Goal: Check status: Check status

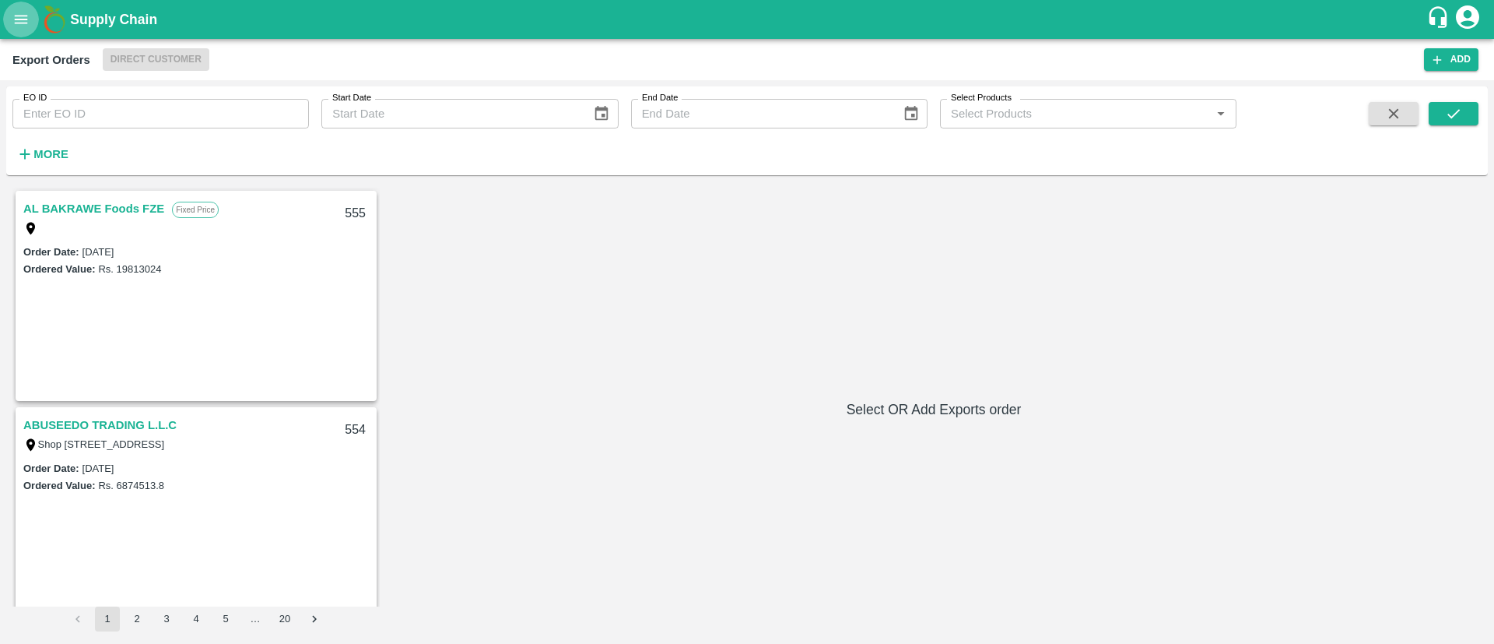
click at [18, 24] on icon "open drawer" at bounding box center [20, 19] width 17 height 17
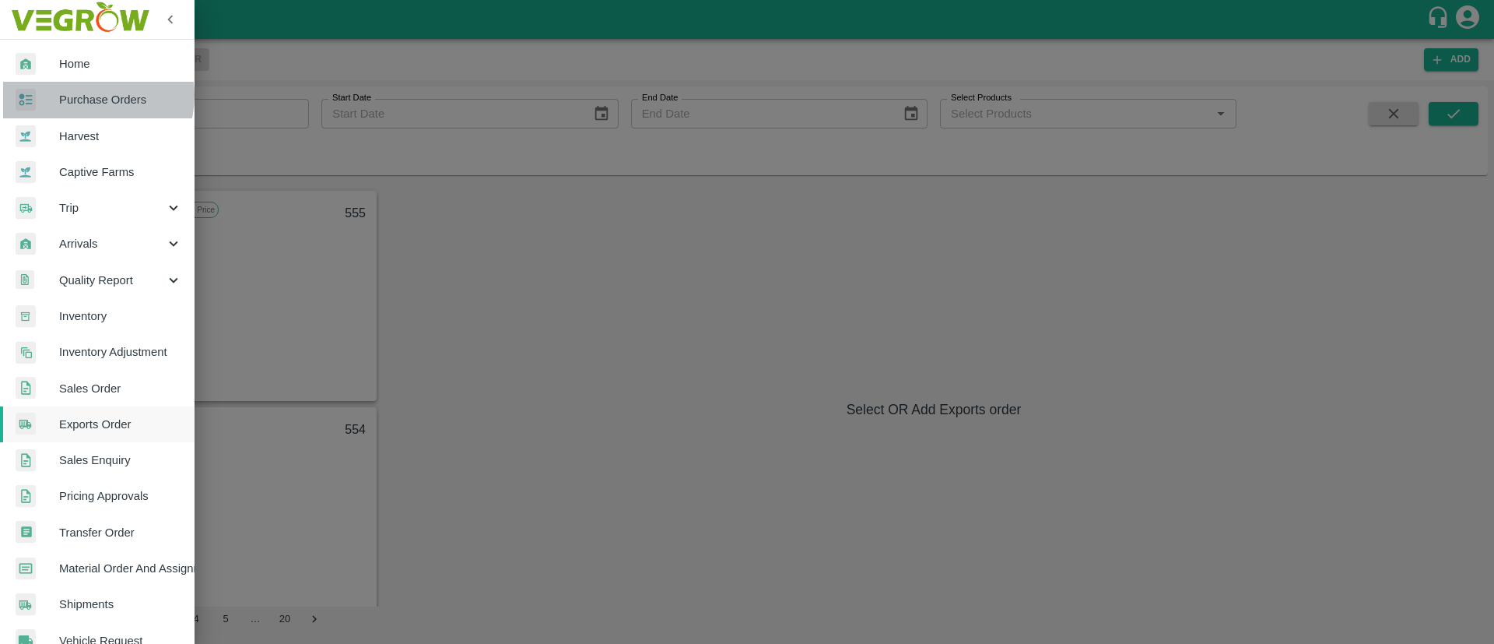
click at [89, 95] on span "Purchase Orders" at bounding box center [120, 99] width 123 height 17
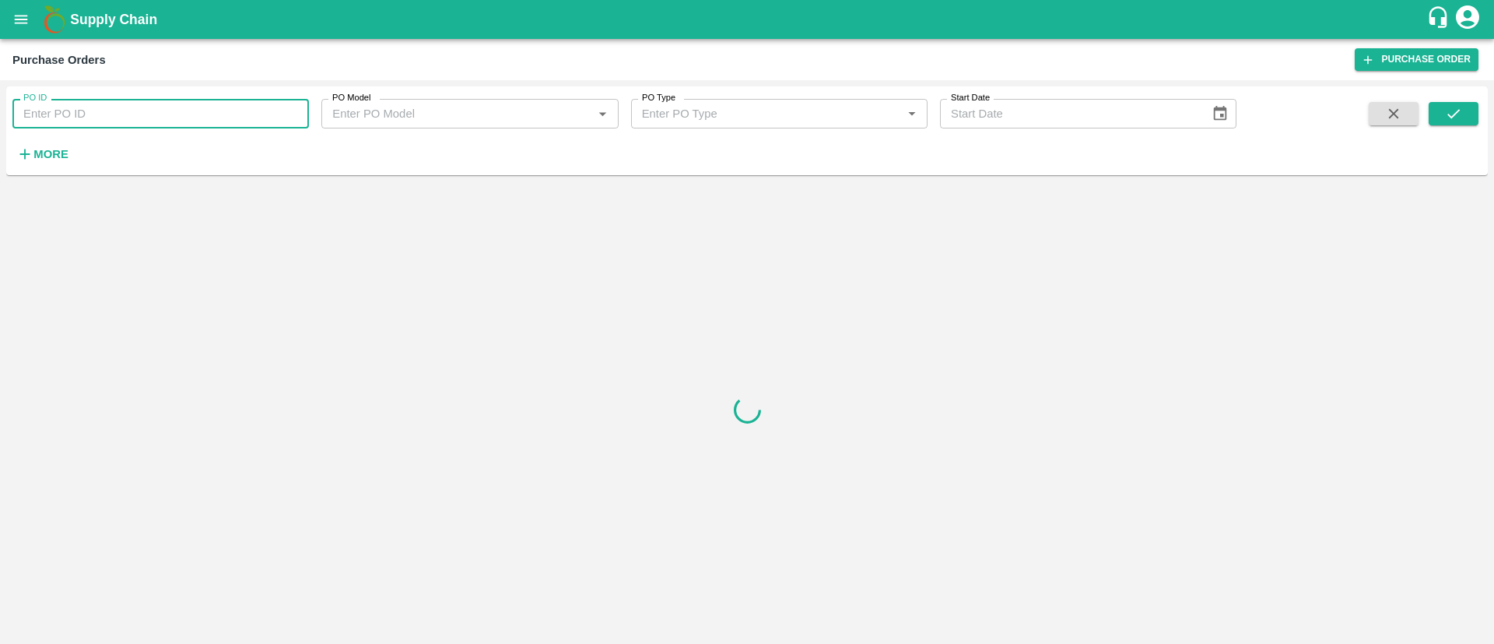
click at [110, 103] on input "PO ID" at bounding box center [160, 114] width 296 height 30
paste input "172314"
paste input "text"
type input "172314"
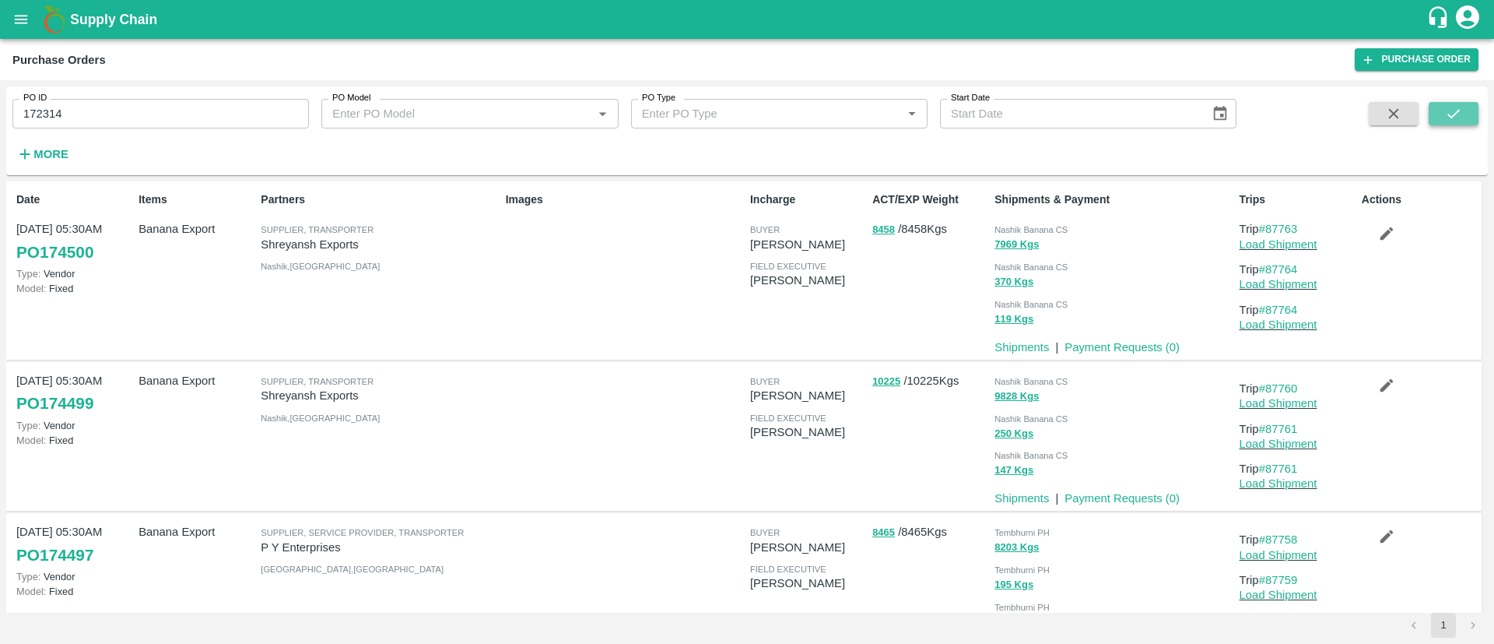
click at [1440, 107] on button "submit" at bounding box center [1454, 113] width 50 height 23
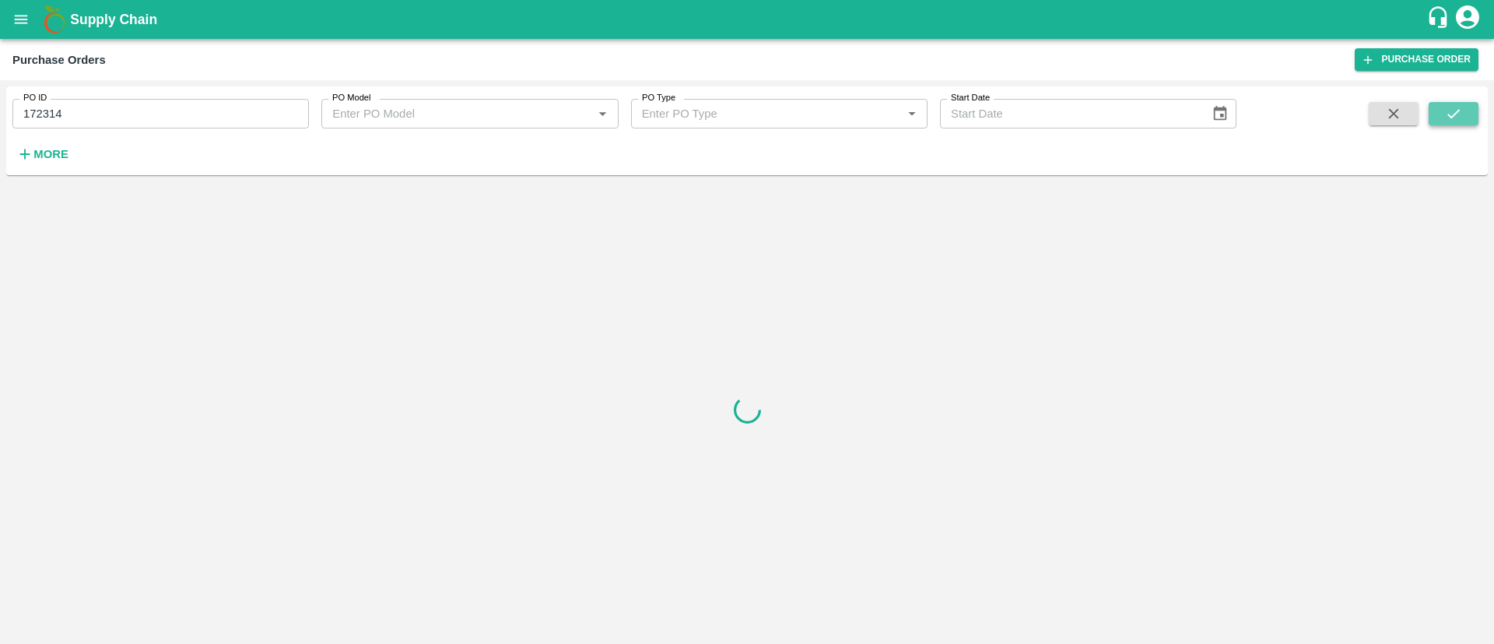
click at [1440, 107] on button "submit" at bounding box center [1454, 113] width 50 height 23
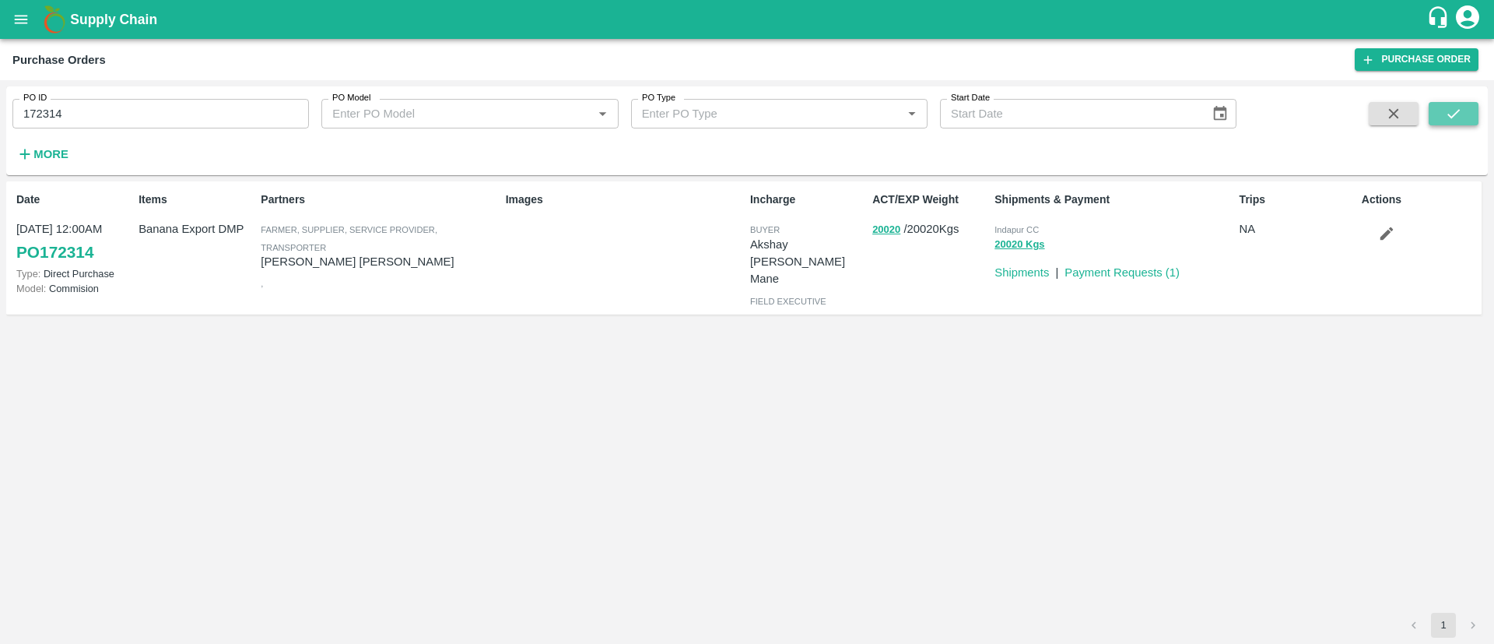
click at [1440, 107] on button "submit" at bounding box center [1454, 113] width 50 height 23
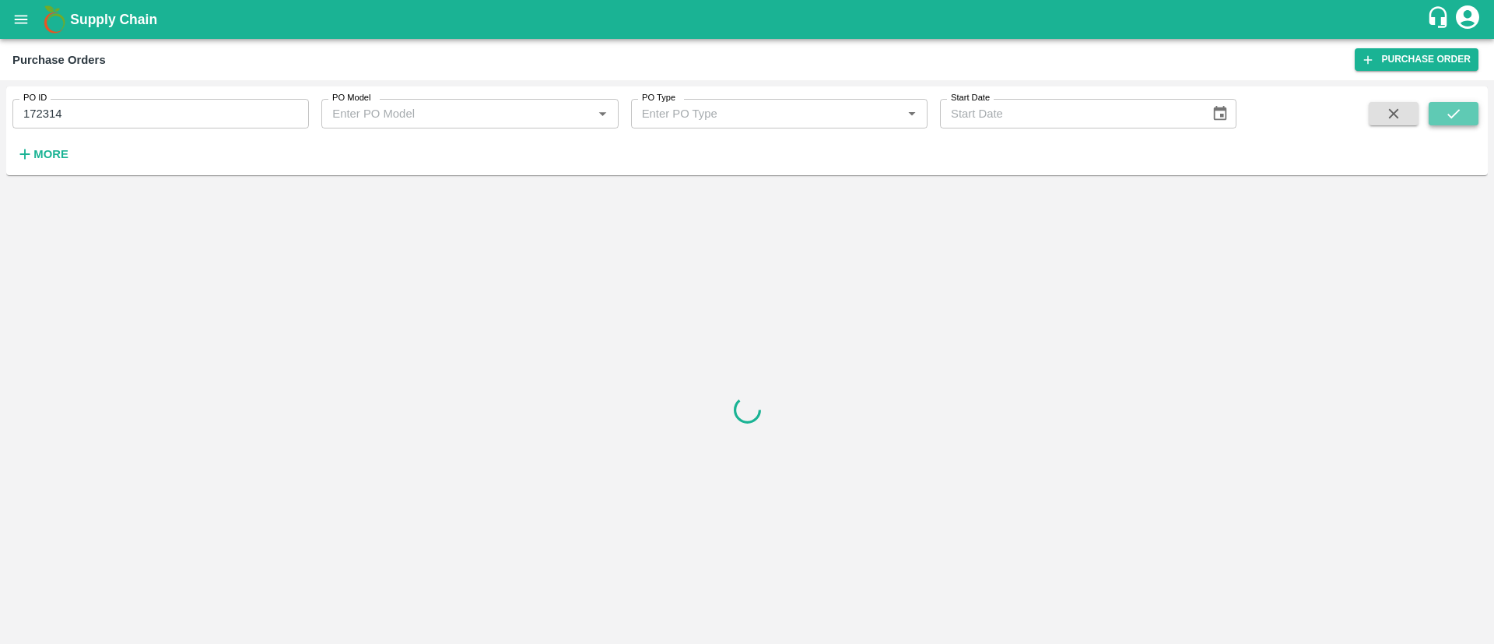
click at [1440, 107] on button "submit" at bounding box center [1454, 113] width 50 height 23
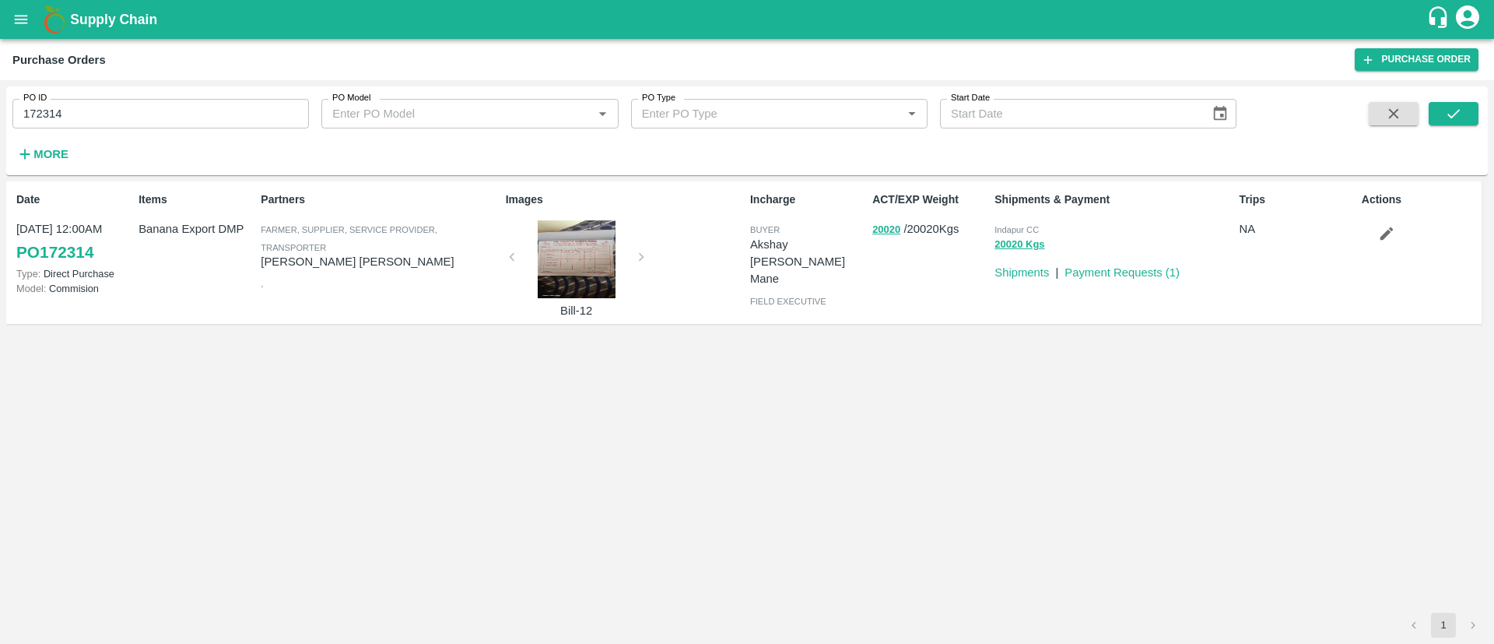
click at [72, 254] on link "PO 172314" at bounding box center [54, 252] width 77 height 28
click at [57, 244] on link "PO 172314" at bounding box center [54, 252] width 77 height 28
